Goal: Use online tool/utility: Utilize a website feature to perform a specific function

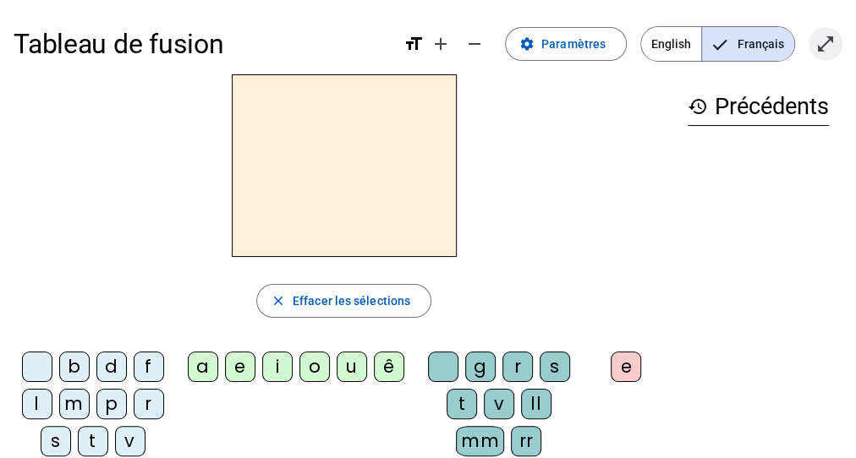
click at [829, 49] on mat-icon "open_in_full" at bounding box center [825, 44] width 20 height 20
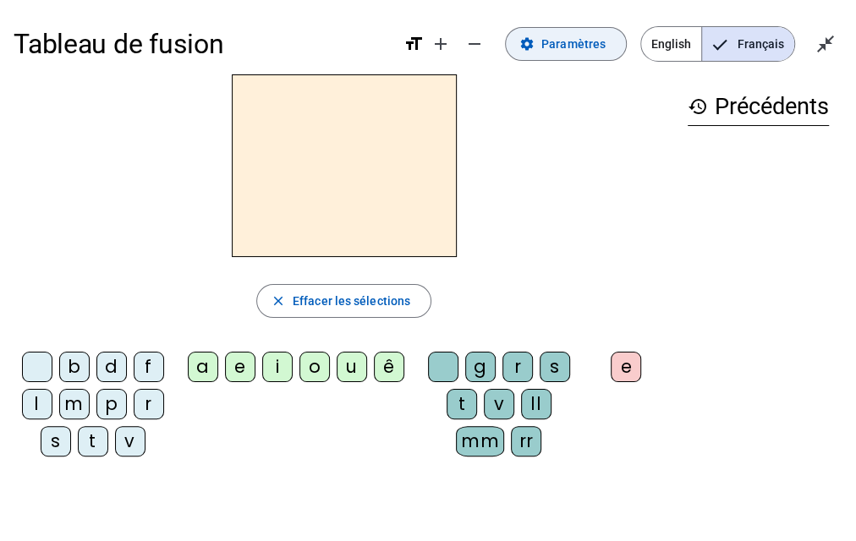
click at [580, 47] on span "Paramètres" at bounding box center [573, 44] width 64 height 20
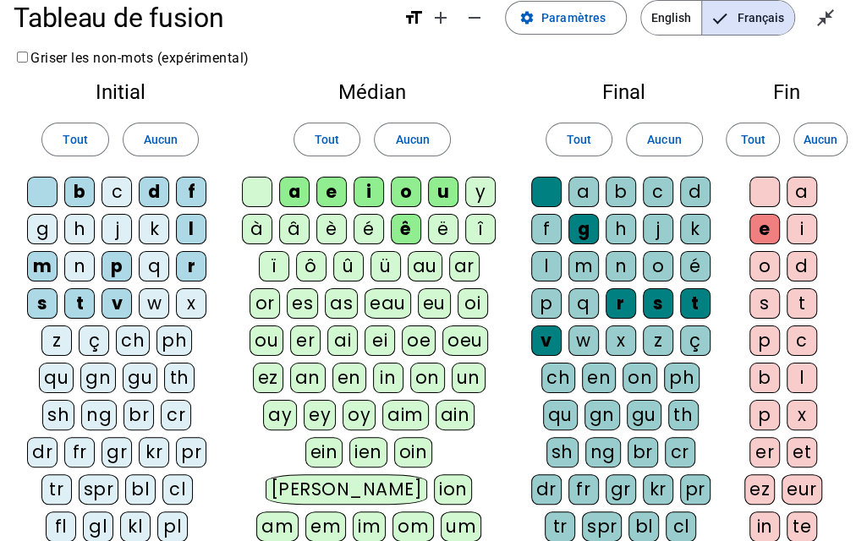
scroll to position [68, 0]
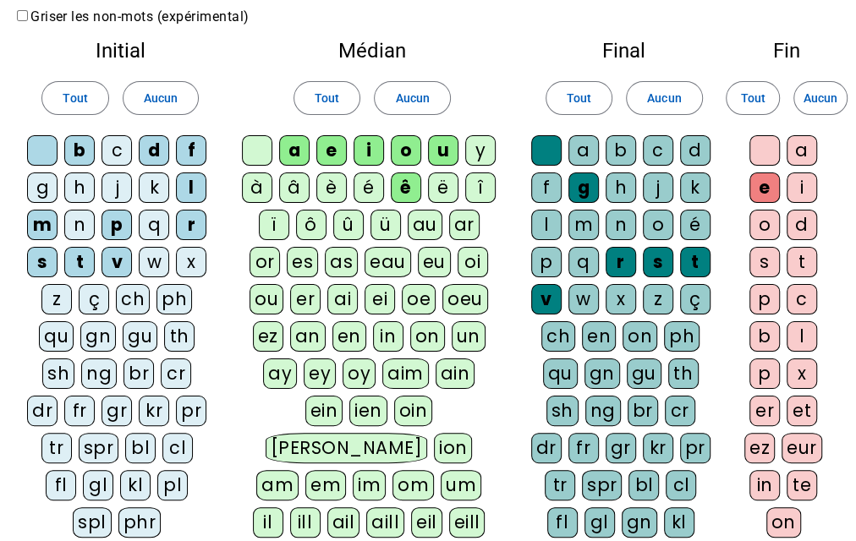
click at [61, 330] on div "qu" at bounding box center [56, 336] width 35 height 30
click at [84, 224] on div "n" at bounding box center [79, 225] width 30 height 30
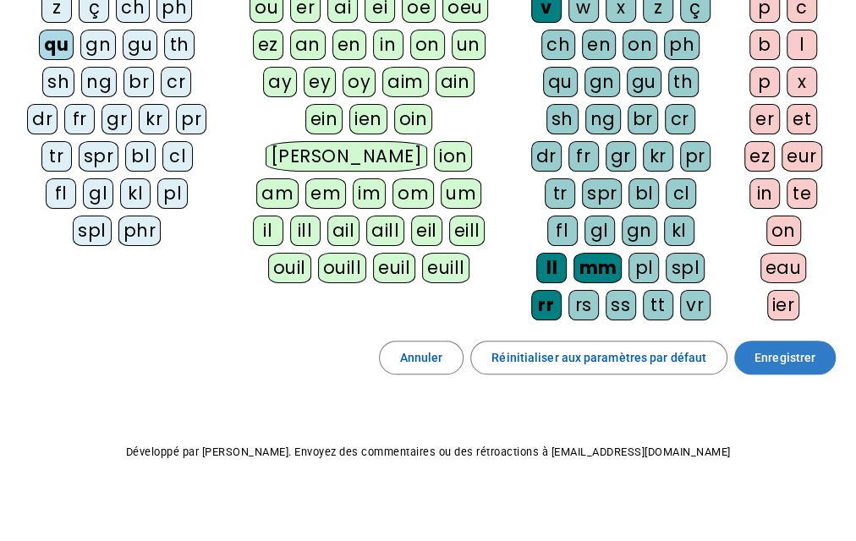
click at [775, 348] on span "Enregistrer" at bounding box center [785, 358] width 61 height 20
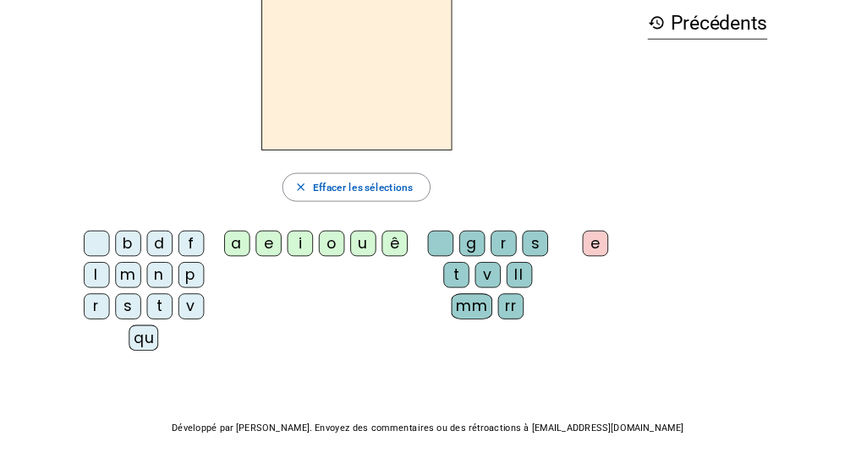
scroll to position [3, 0]
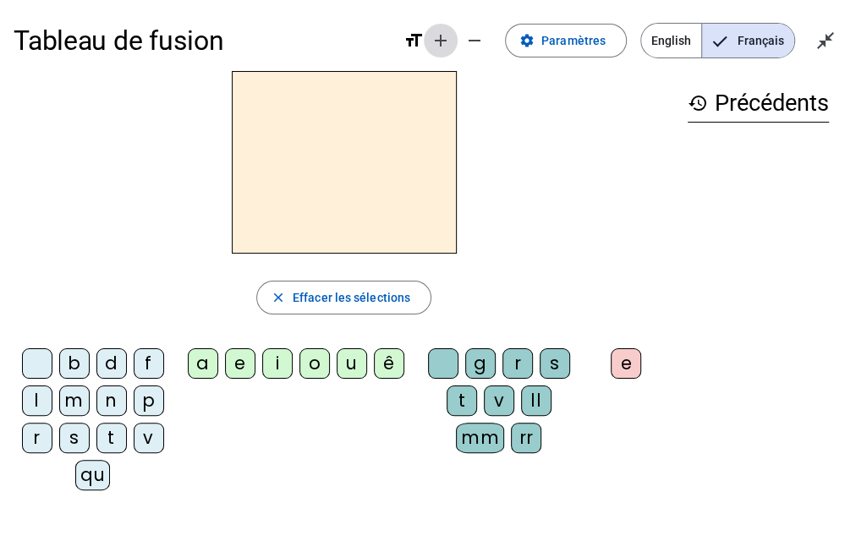
click at [451, 36] on mat-icon "add" at bounding box center [441, 40] width 20 height 20
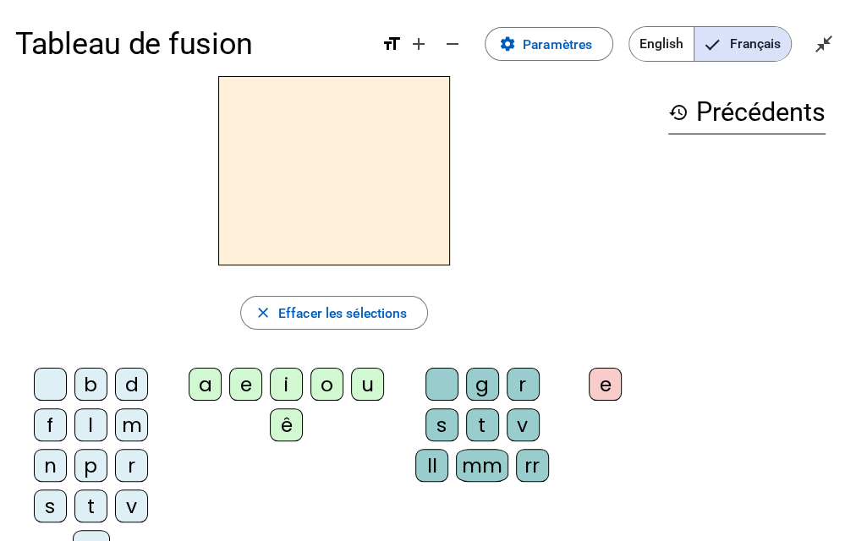
click at [86, 458] on div "qu" at bounding box center [91, 546] width 37 height 33
click at [294, 383] on div "i" at bounding box center [286, 384] width 33 height 33
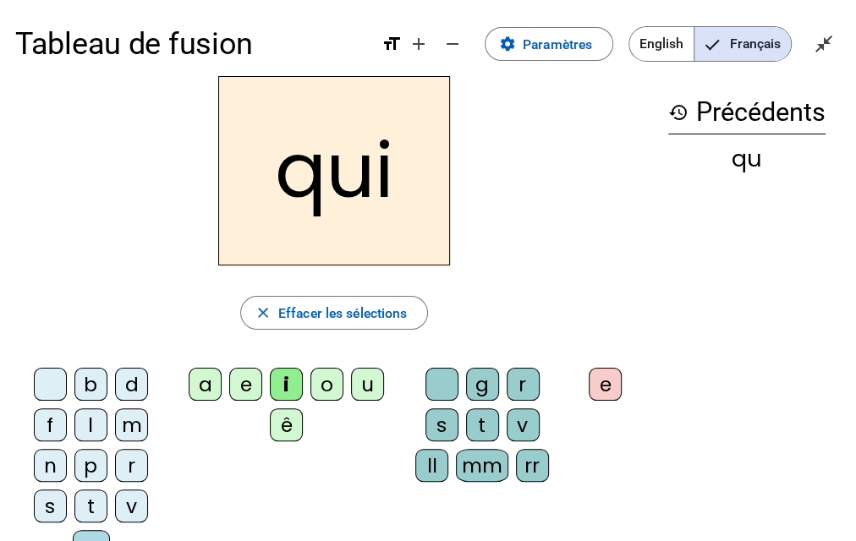
click at [44, 458] on div "s" at bounding box center [50, 506] width 33 height 33
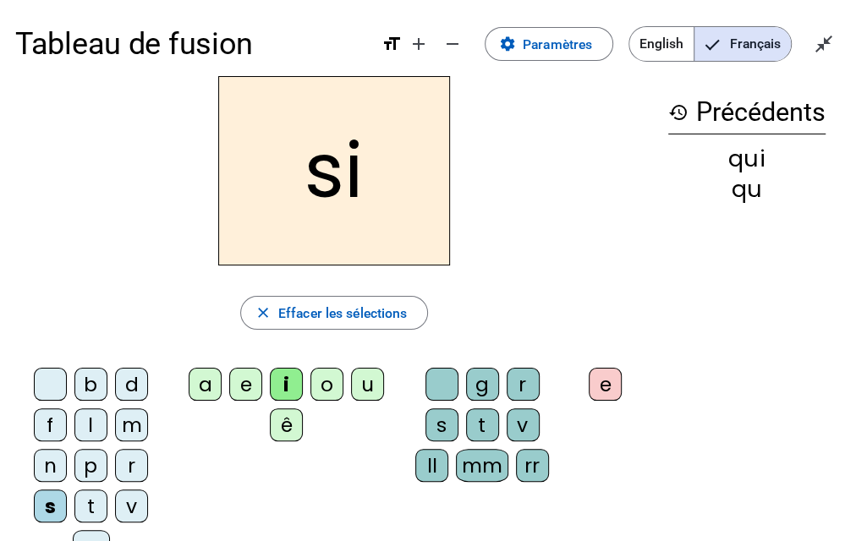
click at [56, 458] on div "n" at bounding box center [50, 465] width 33 height 33
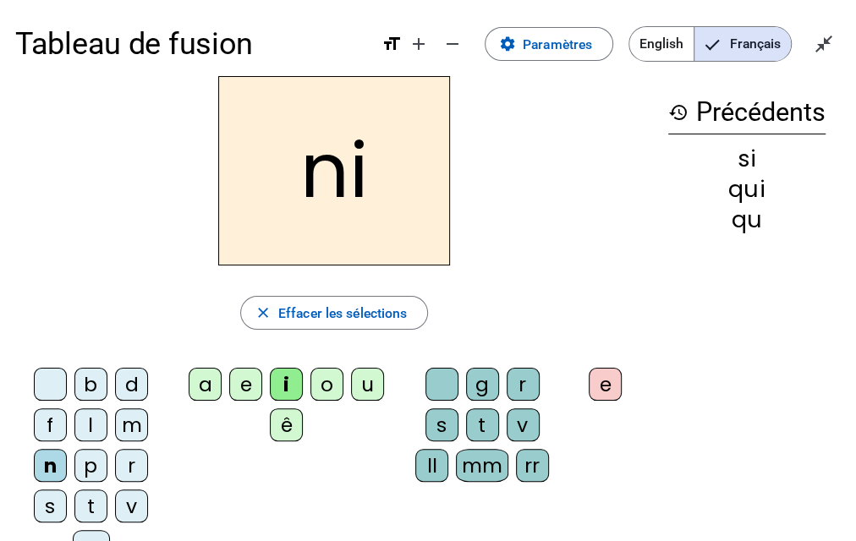
click at [244, 381] on div "e" at bounding box center [245, 384] width 33 height 33
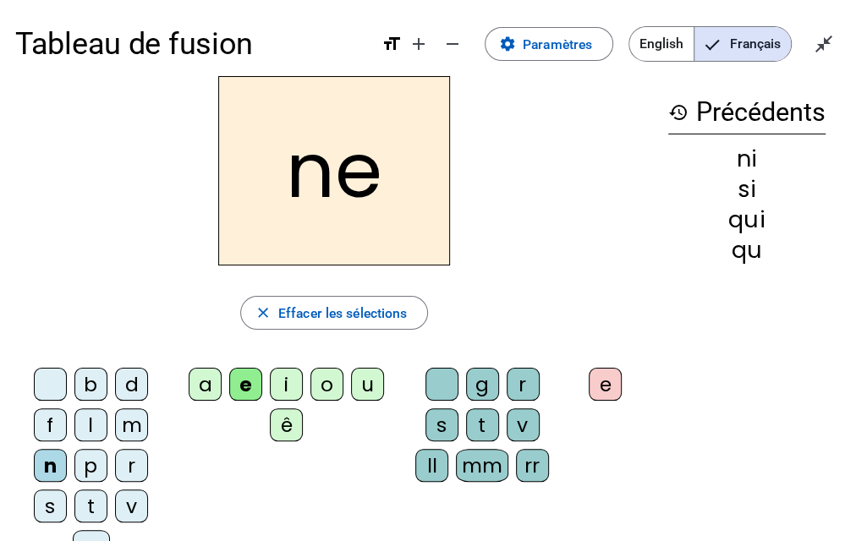
click at [86, 458] on div "t" at bounding box center [90, 506] width 33 height 33
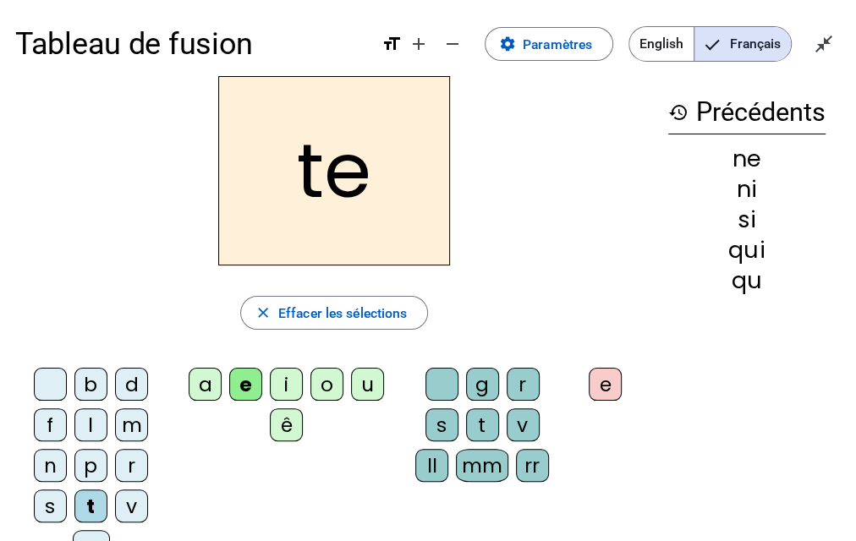
click at [134, 382] on div "d" at bounding box center [131, 384] width 33 height 33
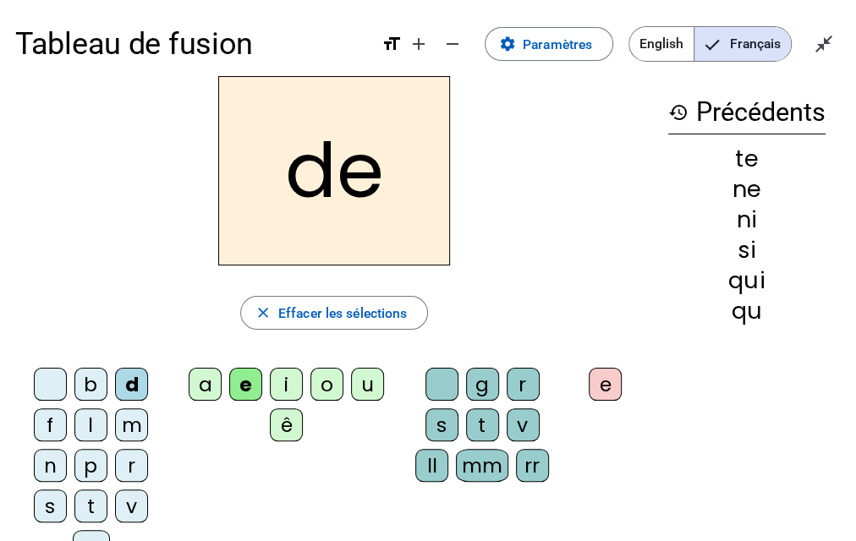
click at [373, 387] on div "u" at bounding box center [367, 384] width 33 height 33
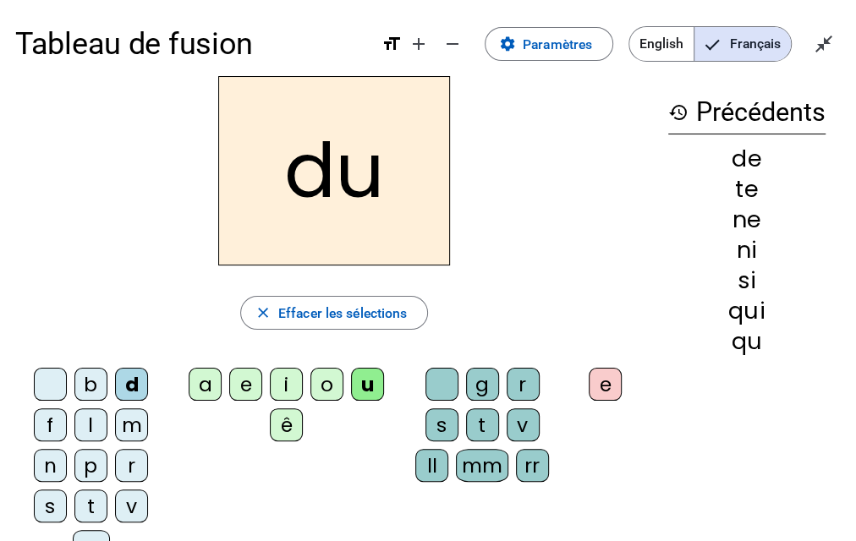
click at [52, 458] on div "s" at bounding box center [50, 506] width 33 height 33
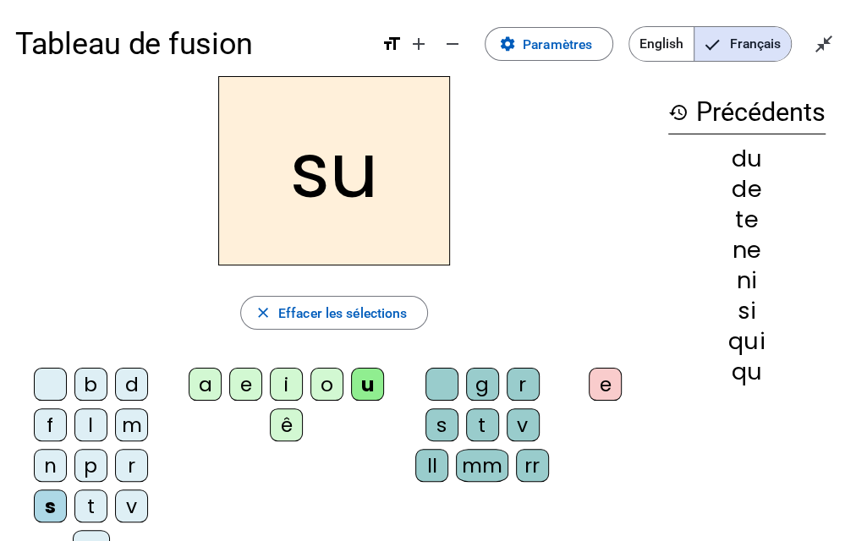
click at [90, 420] on div "l" at bounding box center [90, 425] width 33 height 33
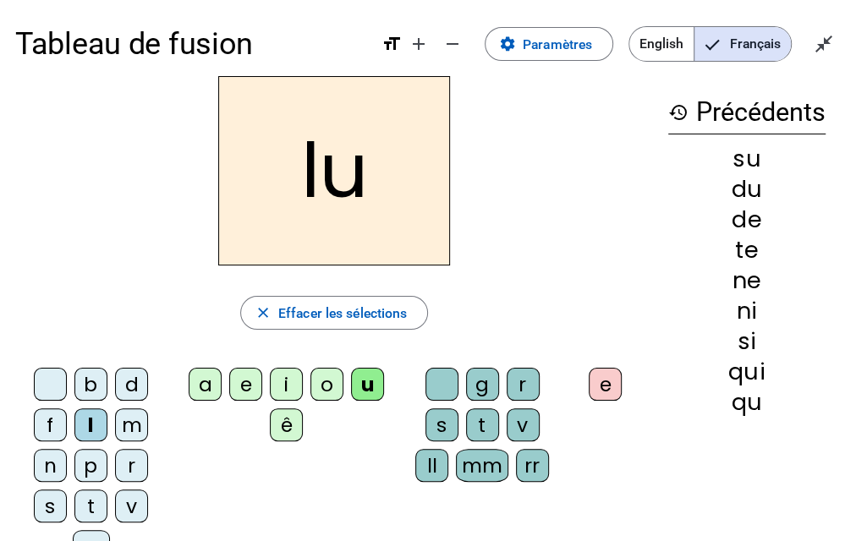
click at [93, 458] on div "t" at bounding box center [90, 506] width 33 height 33
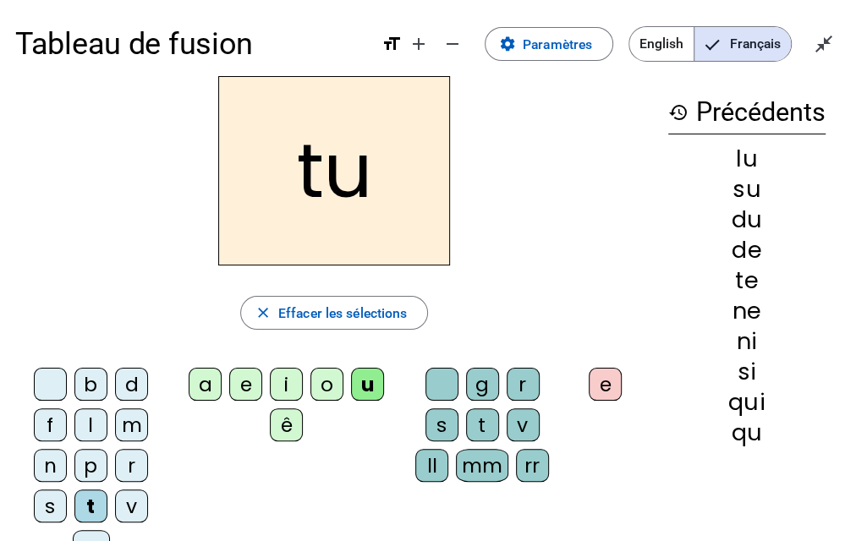
click at [200, 386] on div "a" at bounding box center [205, 384] width 33 height 33
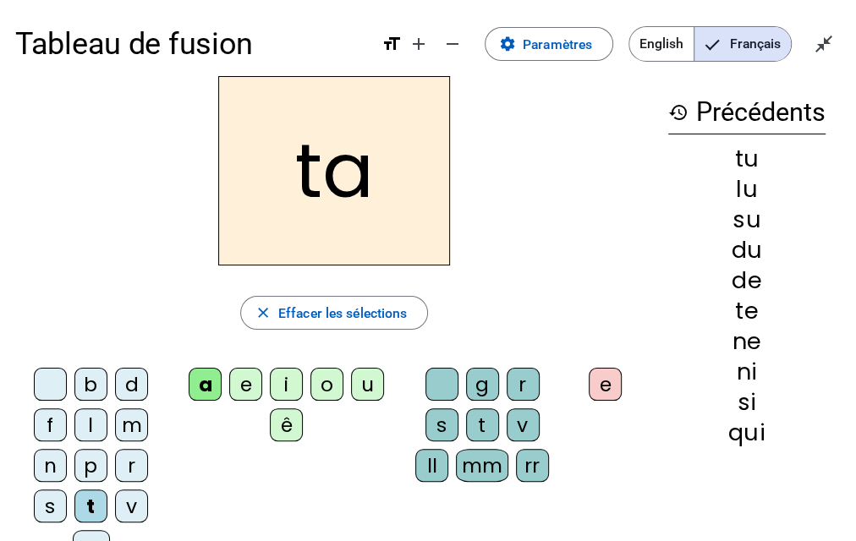
click at [50, 458] on div "s" at bounding box center [50, 506] width 33 height 33
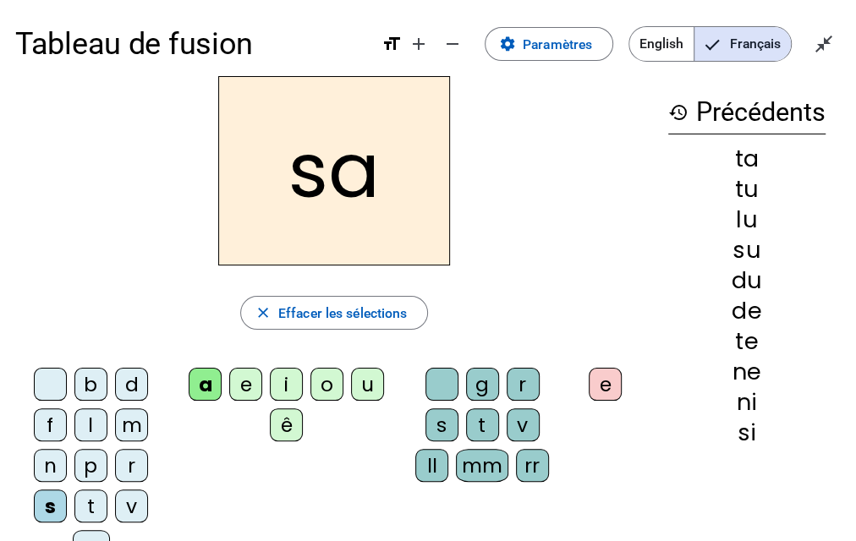
click at [124, 414] on div "m" at bounding box center [131, 425] width 33 height 33
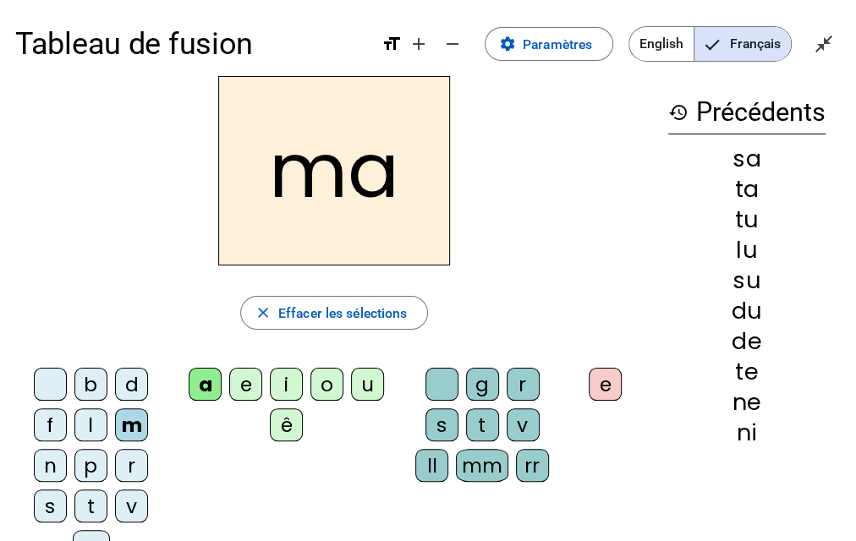
click at [242, 384] on div "e" at bounding box center [245, 384] width 33 height 33
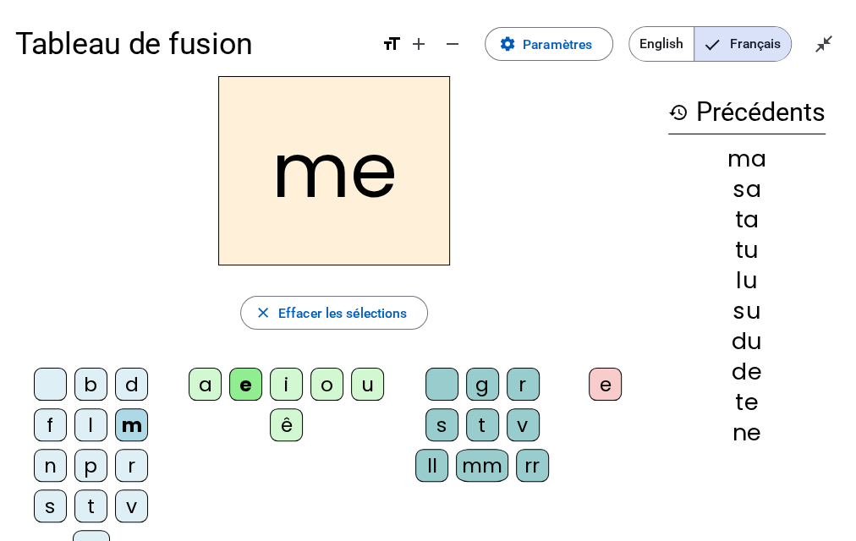
click at [129, 380] on div "d" at bounding box center [131, 384] width 33 height 33
